Goal: Information Seeking & Learning: Find specific page/section

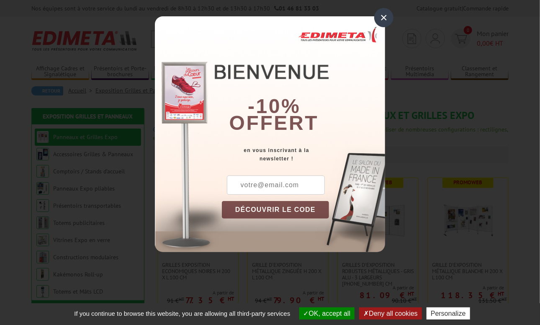
click at [384, 18] on div "×" at bounding box center [383, 17] width 19 height 19
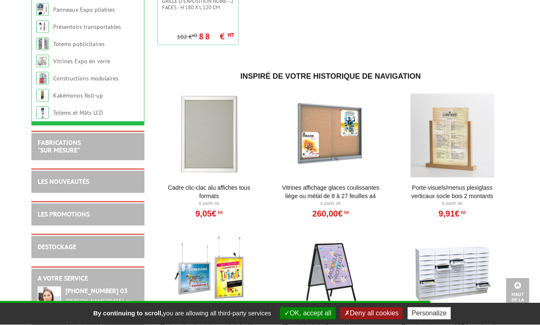
scroll to position [577, 0]
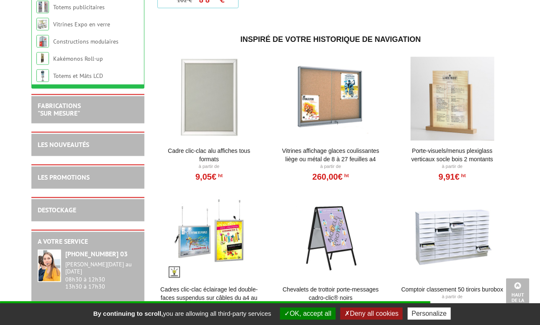
click at [483, 149] on link "Porte-Visuels/Menus Plexiglass Verticaux Socle Bois 2 Montants" at bounding box center [452, 155] width 103 height 17
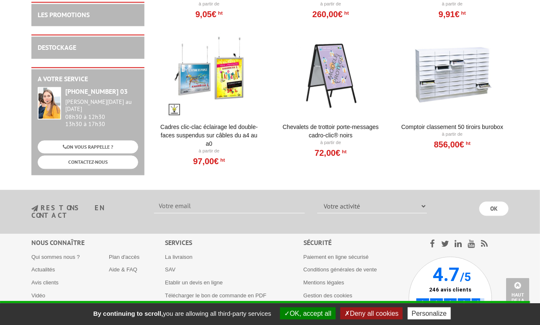
scroll to position [754, 0]
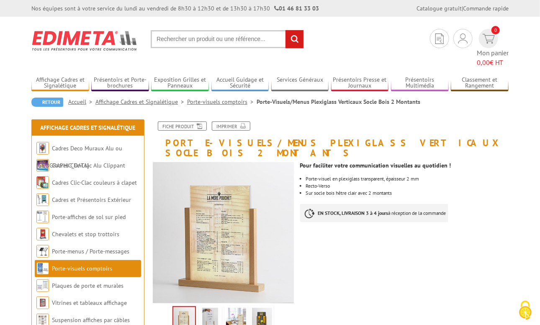
drag, startPoint x: 154, startPoint y: 37, endPoint x: 177, endPoint y: 33, distance: 23.3
click at [177, 33] on input "text" at bounding box center [227, 39] width 153 height 18
click at [285, 31] on input "text" at bounding box center [227, 39] width 153 height 18
click at [217, 43] on input "text" at bounding box center [227, 39] width 153 height 18
click at [157, 42] on input "text" at bounding box center [227, 39] width 153 height 18
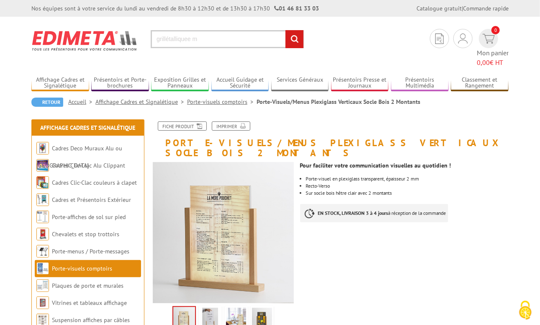
drag, startPoint x: 165, startPoint y: 46, endPoint x: 175, endPoint y: 41, distance: 10.9
click at [198, 41] on input "grillétalliquee m" at bounding box center [227, 39] width 153 height 18
click at [167, 39] on input "grillétalliquee m" at bounding box center [227, 39] width 153 height 18
drag, startPoint x: 206, startPoint y: 39, endPoint x: 159, endPoint y: 42, distance: 47.8
click at [159, 42] on input "grillétalliquee m" at bounding box center [227, 39] width 153 height 18
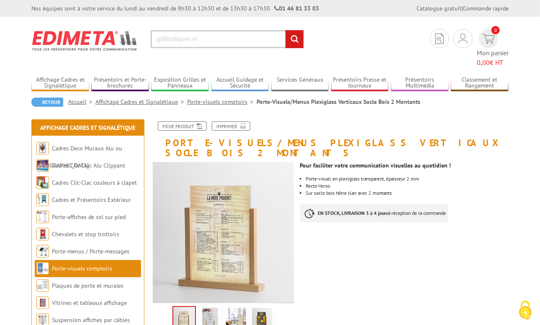
drag, startPoint x: 204, startPoint y: 41, endPoint x: 147, endPoint y: 43, distance: 57.0
click at [151, 43] on input "grillétalliquee m" at bounding box center [227, 39] width 153 height 18
type input "f"
type input "gille métal 35x 35"
click at [296, 38] on input "rechercher" at bounding box center [295, 39] width 18 height 18
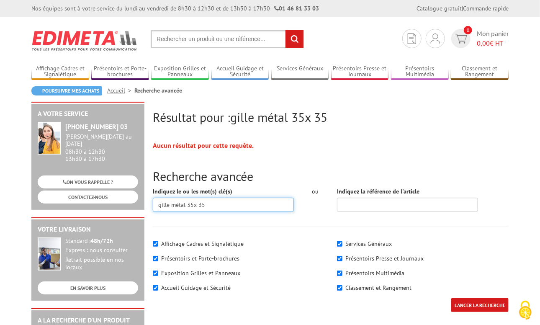
click at [202, 205] on input "gille métal 35x 35" at bounding box center [223, 205] width 141 height 14
click at [192, 204] on input "gille métal 30005x 30" at bounding box center [223, 205] width 141 height 14
click at [451, 298] on input "LANCER LA RECHERCHE" at bounding box center [479, 305] width 57 height 14
click at [200, 204] on input "gille métal 3000x 30" at bounding box center [223, 205] width 141 height 14
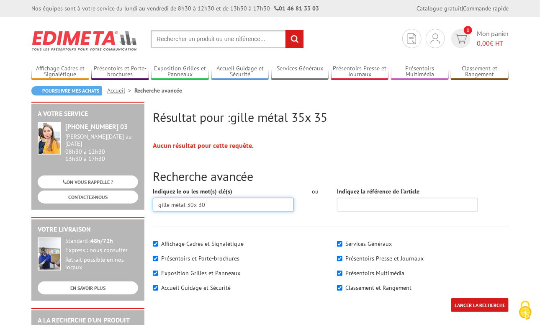
click at [192, 204] on input "gille métal 30x 30" at bounding box center [223, 205] width 141 height 14
type input "gille métal 30 x 30"
click at [451, 298] on input "LANCER LA RECHERCHE" at bounding box center [479, 305] width 57 height 14
click at [158, 36] on input "text" at bounding box center [227, 39] width 153 height 18
click at [157, 40] on input "text" at bounding box center [227, 39] width 153 height 18
